Goal: Find specific page/section: Find specific page/section

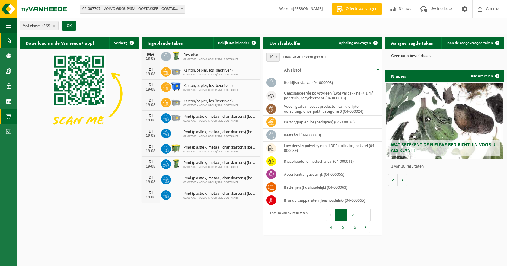
click at [10, 115] on span at bounding box center [8, 116] width 5 height 15
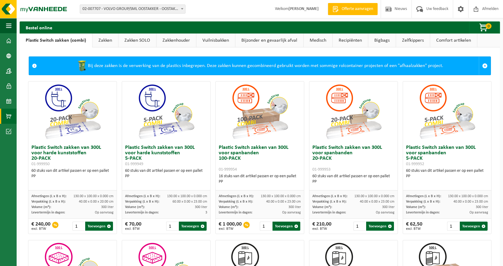
click at [348, 41] on link "Recipiënten" at bounding box center [349, 41] width 35 height 14
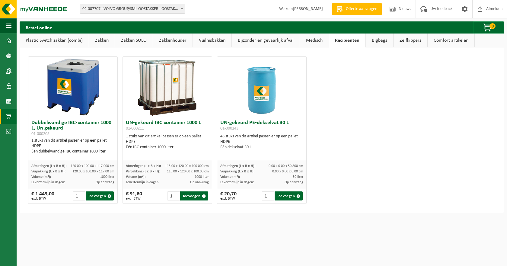
click at [206, 41] on link "Vuilnisbakken" at bounding box center [212, 41] width 39 height 14
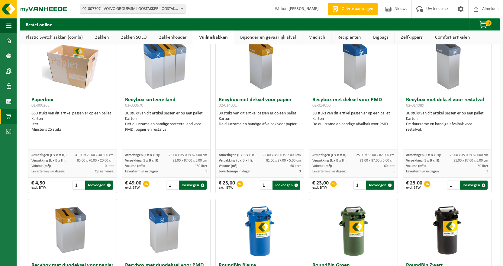
click at [177, 37] on link "Zakkenhouder" at bounding box center [173, 37] width 40 height 14
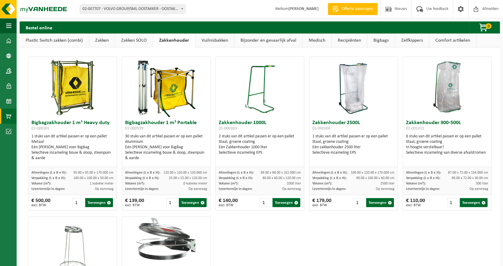
click at [127, 42] on link "Zakken SOLO" at bounding box center [134, 41] width 38 height 14
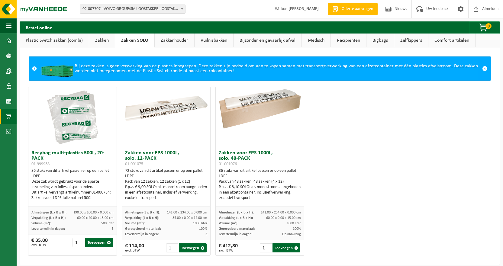
click at [102, 40] on link "Zakken" at bounding box center [102, 41] width 26 height 14
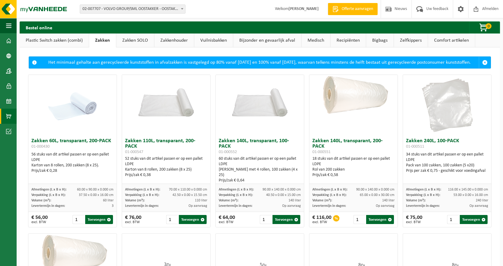
click at [146, 40] on link "Zakken SOLO" at bounding box center [135, 41] width 38 height 14
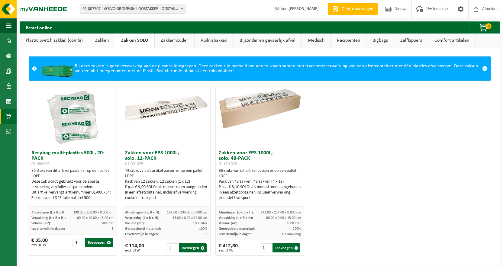
click at [451, 38] on link "Comfort artikelen" at bounding box center [451, 41] width 47 height 14
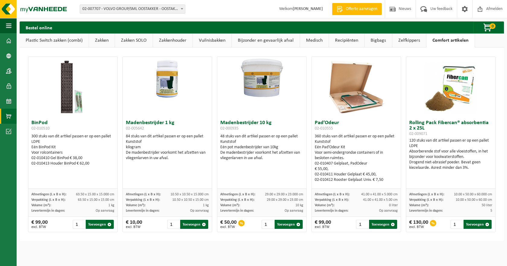
click at [405, 42] on link "Zelfkippers" at bounding box center [409, 41] width 34 height 14
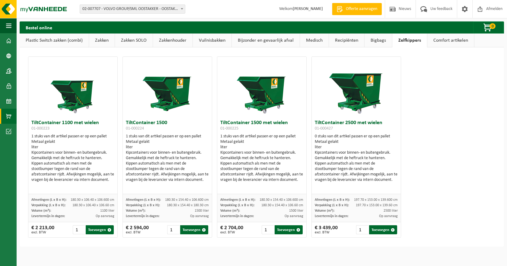
click at [375, 40] on link "Bigbags" at bounding box center [378, 41] width 27 height 14
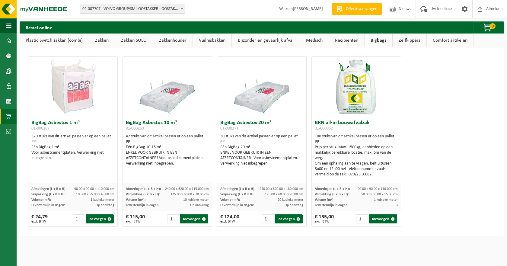
click at [339, 41] on link "Recipiënten" at bounding box center [346, 41] width 35 height 14
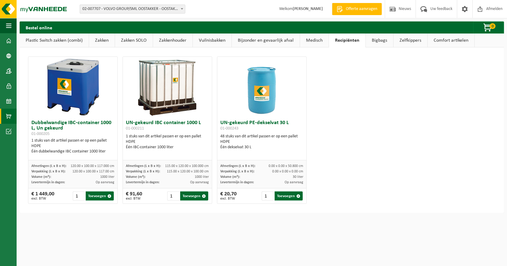
click at [302, 40] on link "Medisch" at bounding box center [314, 41] width 29 height 14
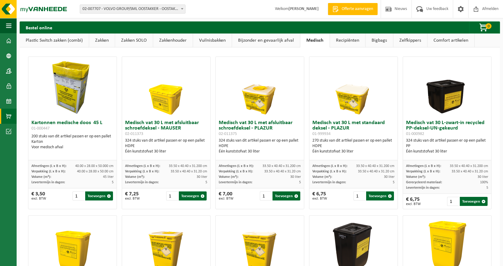
click at [282, 38] on link "Bijzonder en gevaarlijk afval" at bounding box center [266, 41] width 68 height 14
